Goal: Transaction & Acquisition: Book appointment/travel/reservation

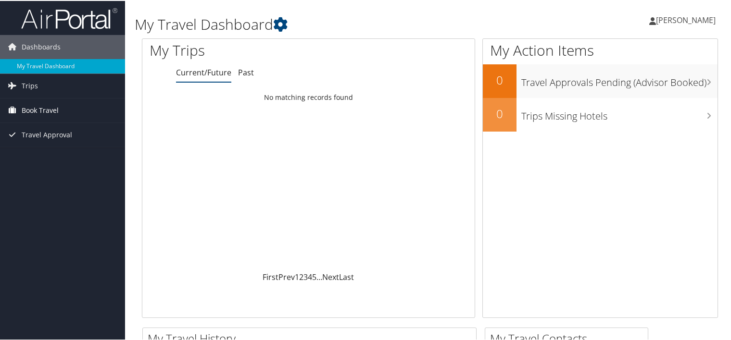
click at [59, 107] on link "Book Travel" at bounding box center [62, 110] width 125 height 24
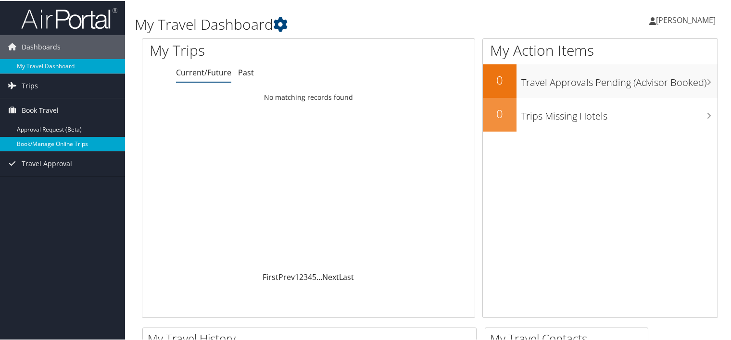
click at [54, 141] on link "Book/Manage Online Trips" at bounding box center [62, 143] width 125 height 14
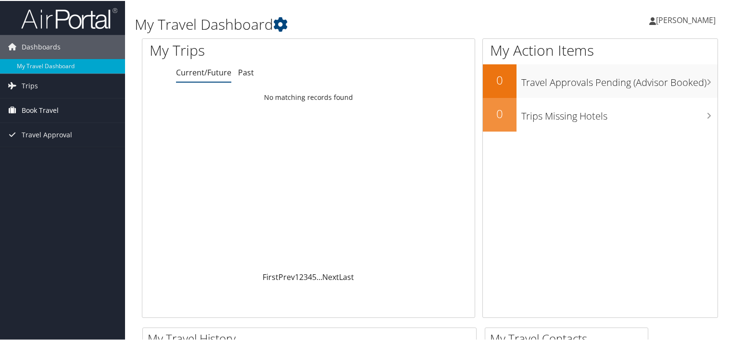
click at [85, 112] on link "Book Travel" at bounding box center [62, 110] width 125 height 24
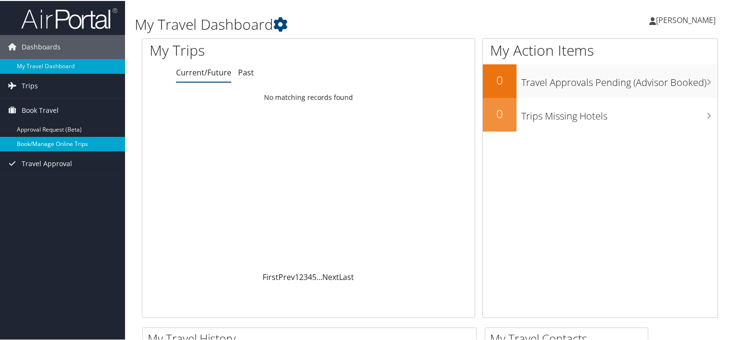
click at [56, 142] on link "Book/Manage Online Trips" at bounding box center [62, 143] width 125 height 14
